Goal: Navigation & Orientation: Find specific page/section

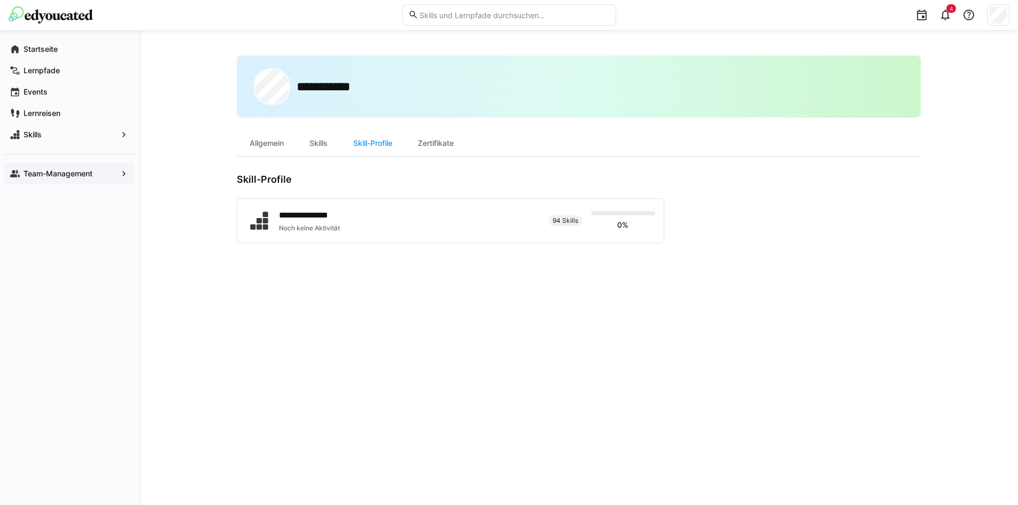
click at [64, 182] on div "Team-Management" at bounding box center [69, 173] width 130 height 21
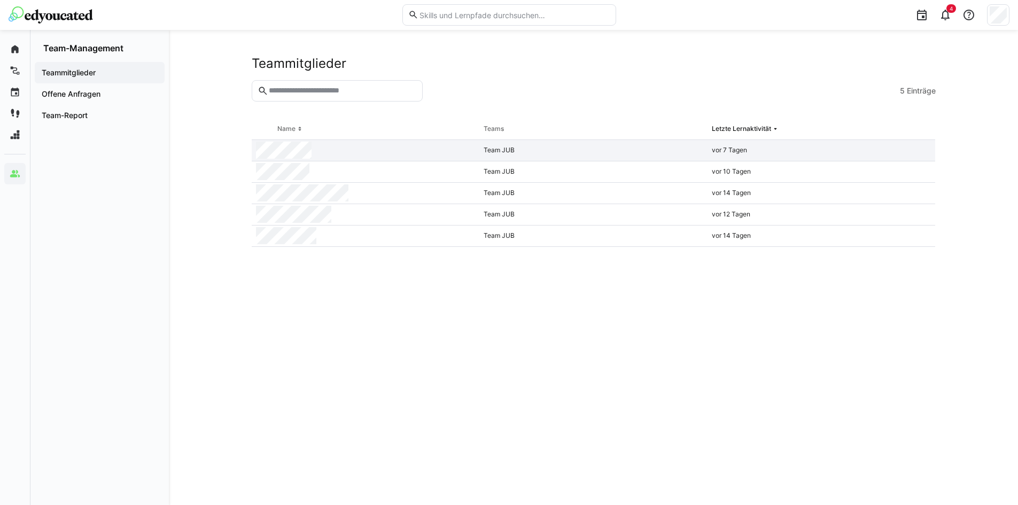
click at [327, 154] on div at bounding box center [366, 150] width 228 height 21
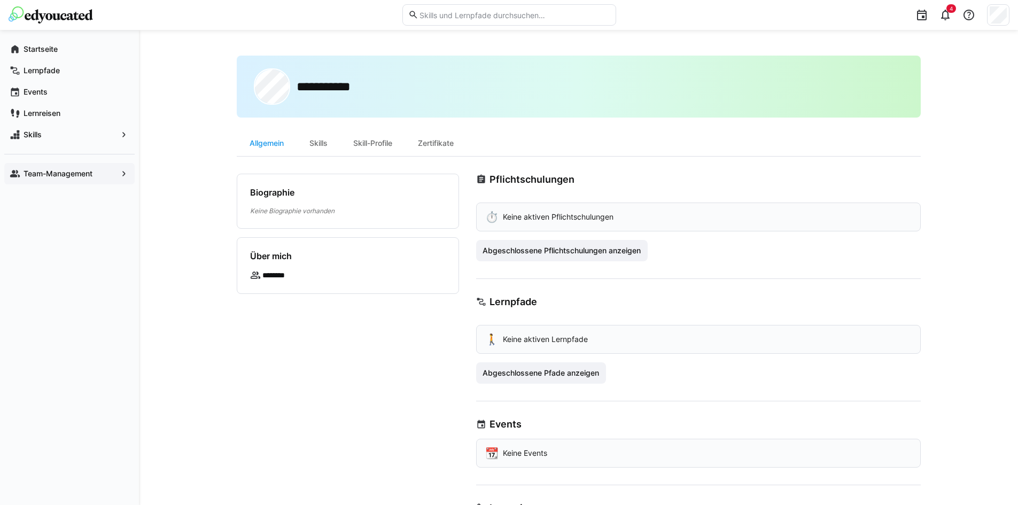
click at [67, 168] on span "Team-Management" at bounding box center [69, 173] width 95 height 11
click at [0, 0] on app-navigation-label "Team-Management" at bounding box center [0, 0] width 0 height 0
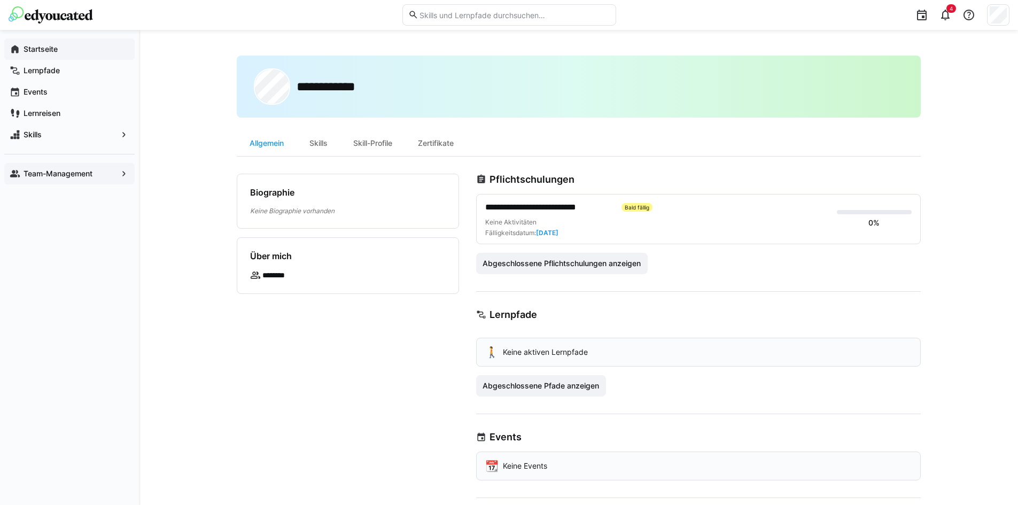
click at [51, 54] on div "Startseite" at bounding box center [69, 48] width 130 height 21
